Goal: Communication & Community: Ask a question

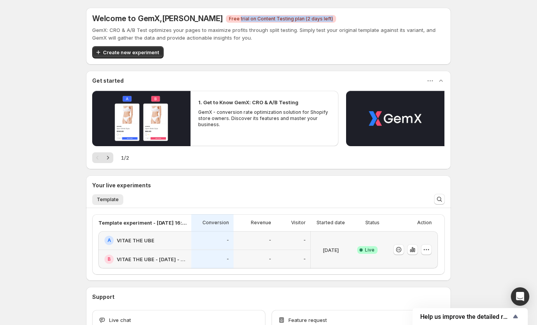
drag, startPoint x: 222, startPoint y: 20, endPoint x: 322, endPoint y: 21, distance: 100.2
click at [322, 21] on div "Welcome to GemX , Carlos Silva Critical Free trial on Content Testing plan (2 d…" at bounding box center [268, 18] width 353 height 9
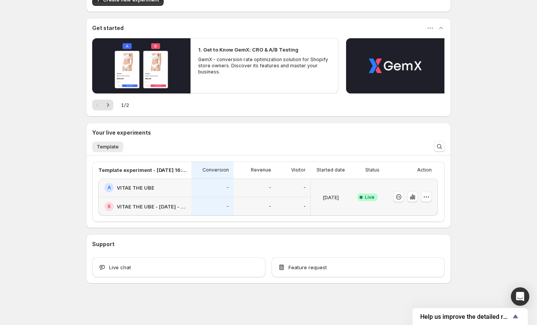
click at [366, 195] on span "Live" at bounding box center [370, 197] width 10 height 6
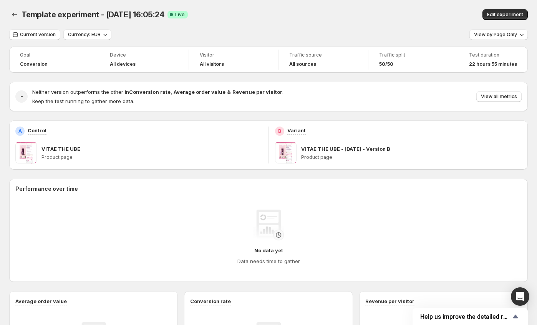
click at [379, 27] on div "Template experiment - Aug 22, 16:05:24. This page is ready Template experiment …" at bounding box center [268, 14] width 518 height 29
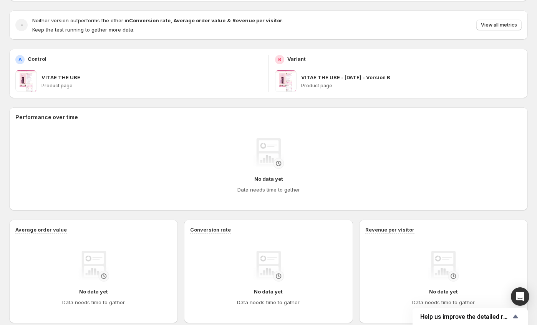
scroll to position [224, 0]
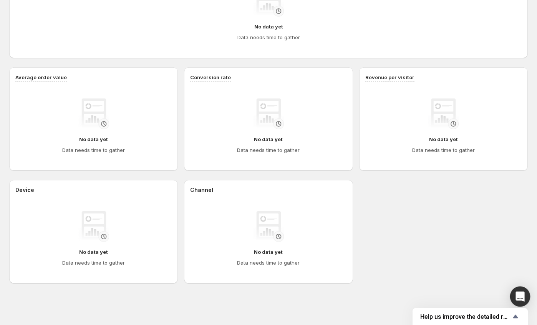
click at [513, 303] on div "Open Intercom Messenger" at bounding box center [520, 296] width 20 height 20
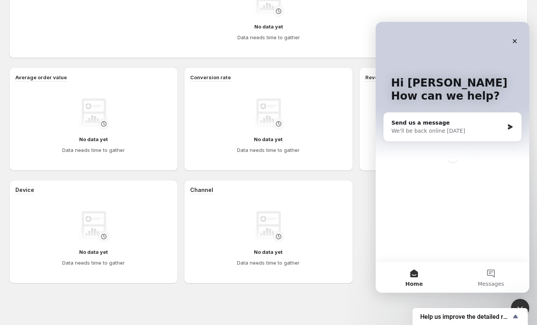
scroll to position [0, 0]
click at [484, 286] on span "Messages" at bounding box center [491, 283] width 27 height 5
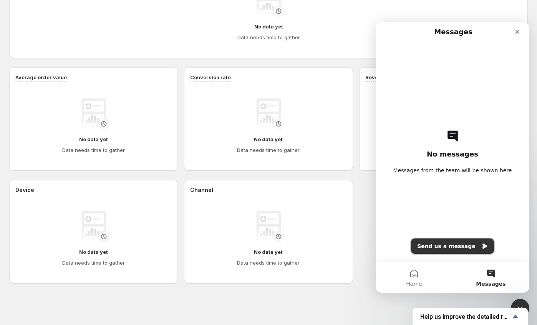
click at [446, 246] on button "Send us a message" at bounding box center [452, 245] width 83 height 15
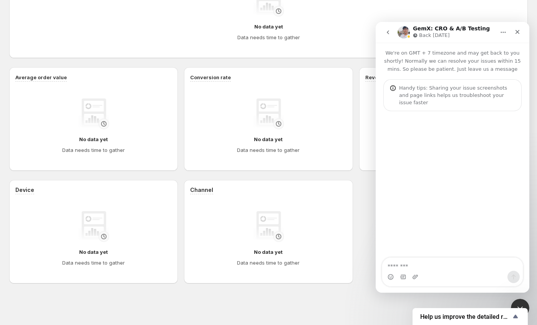
click at [410, 267] on textarea "Message…" at bounding box center [452, 263] width 141 height 13
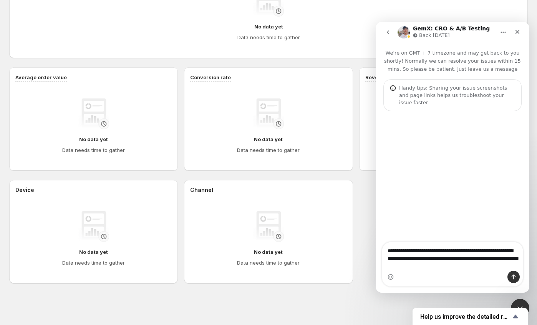
type textarea "**********"
